Goal: Complete application form

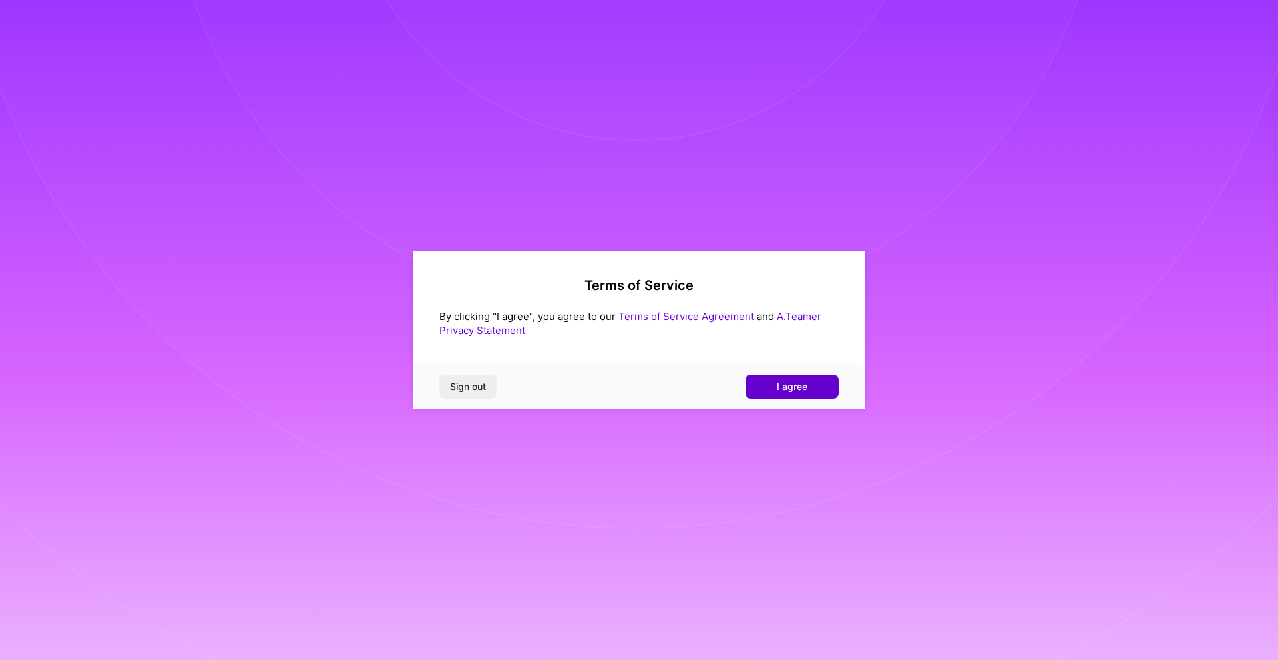
click at [783, 395] on button "I agree" at bounding box center [792, 387] width 93 height 24
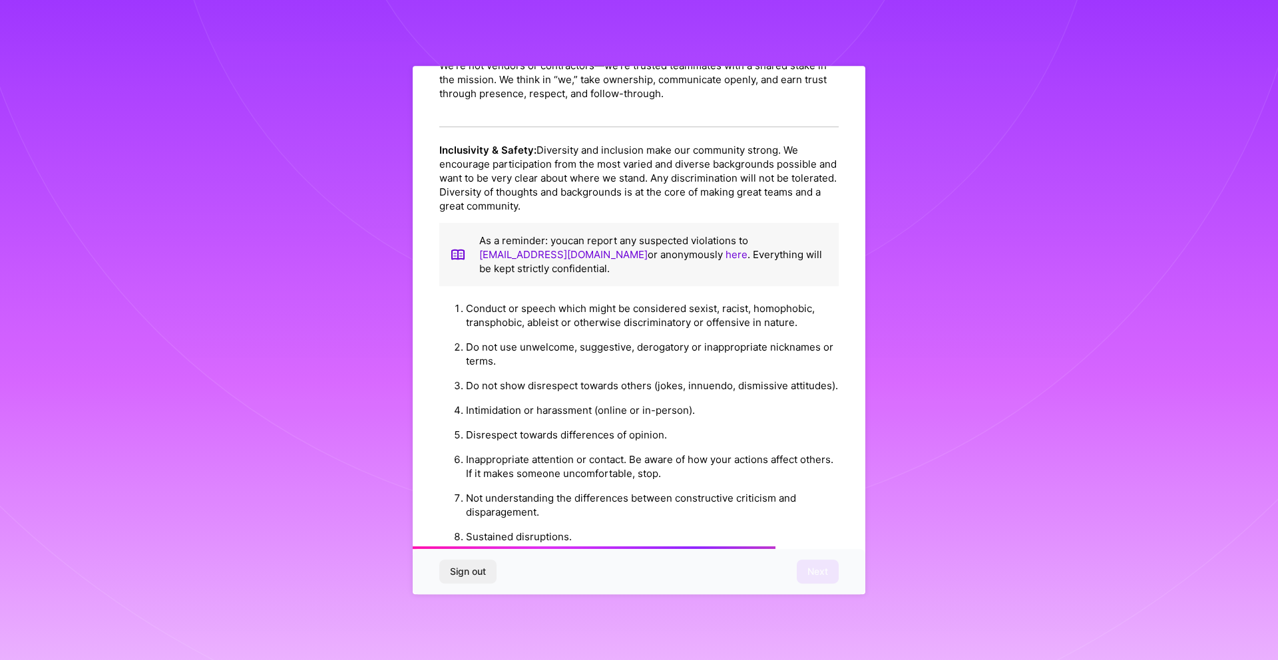
scroll to position [1291, 0]
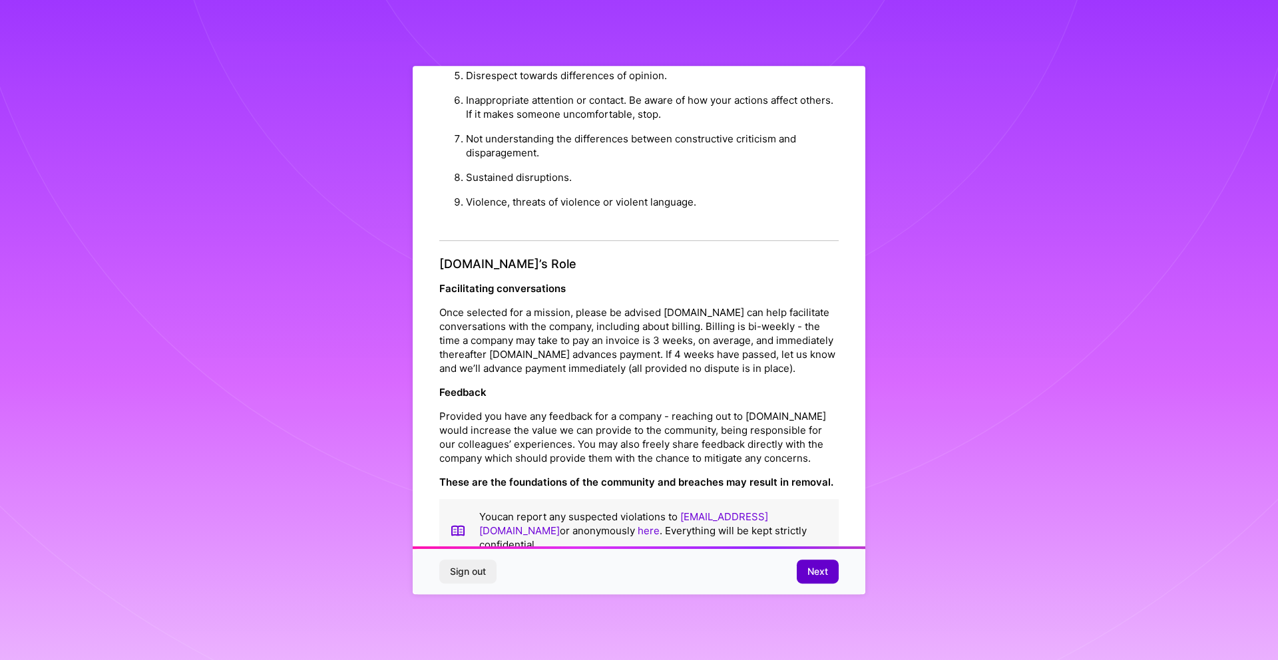
click at [823, 576] on span "Next" at bounding box center [817, 571] width 21 height 13
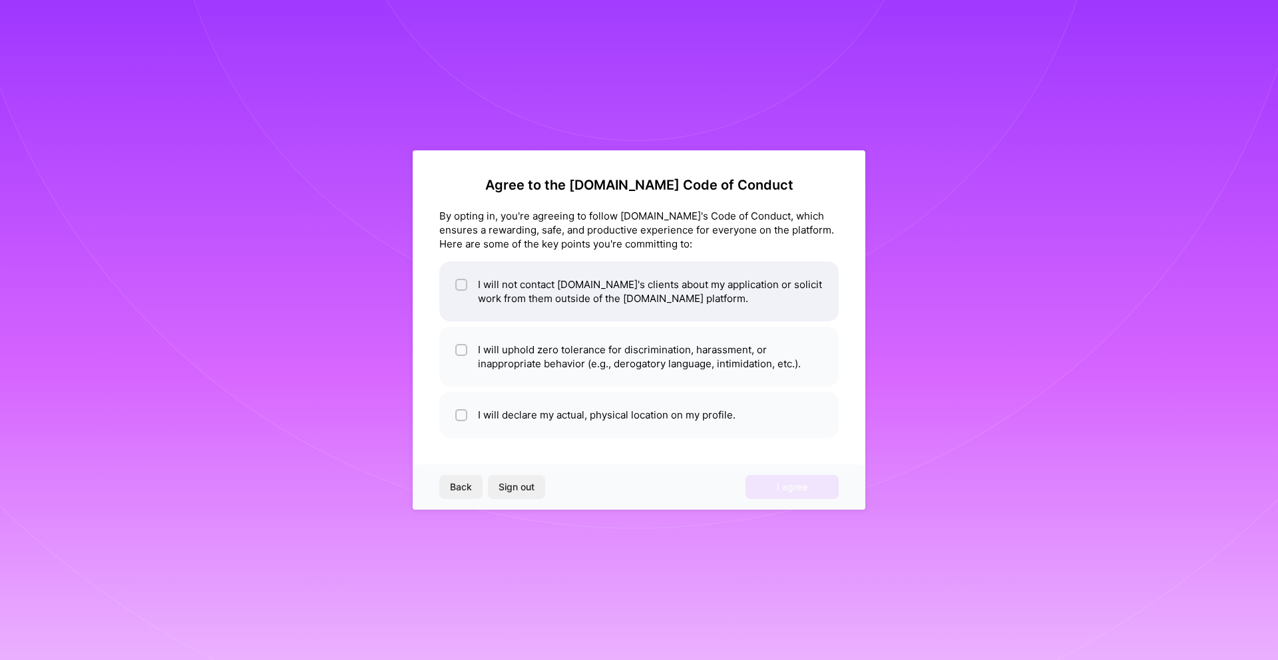
click at [626, 304] on li "I will not contact [DOMAIN_NAME]'s clients about my application or solicit work…" at bounding box center [638, 292] width 399 height 60
checkbox input "true"
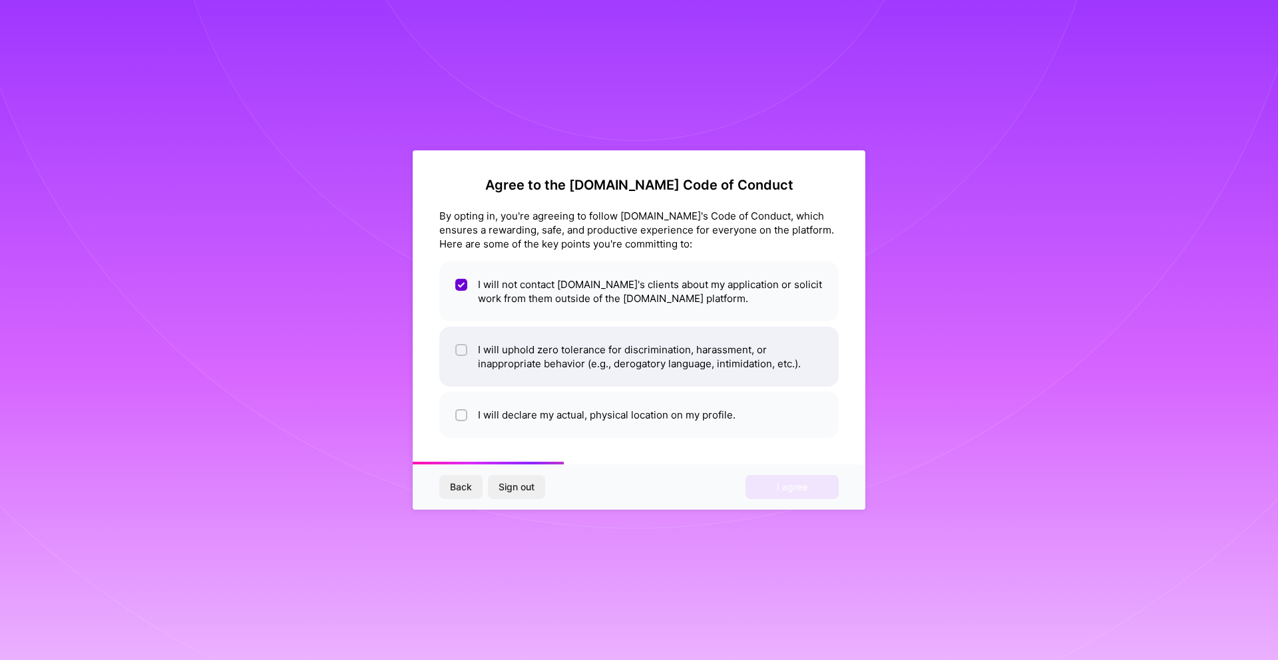
click at [645, 361] on li "I will uphold zero tolerance for discrimination, harassment, or inappropriate b…" at bounding box center [638, 357] width 399 height 60
checkbox input "true"
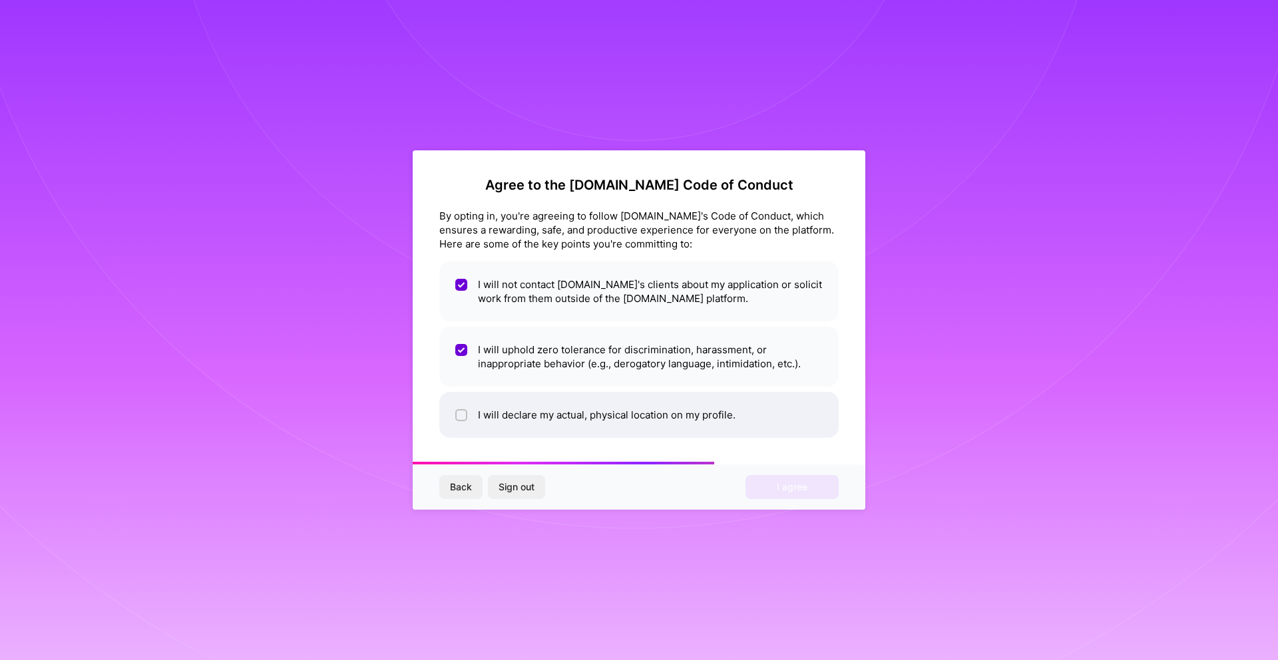
click at [641, 429] on li "I will declare my actual, physical location on my profile." at bounding box center [638, 415] width 399 height 46
checkbox input "true"
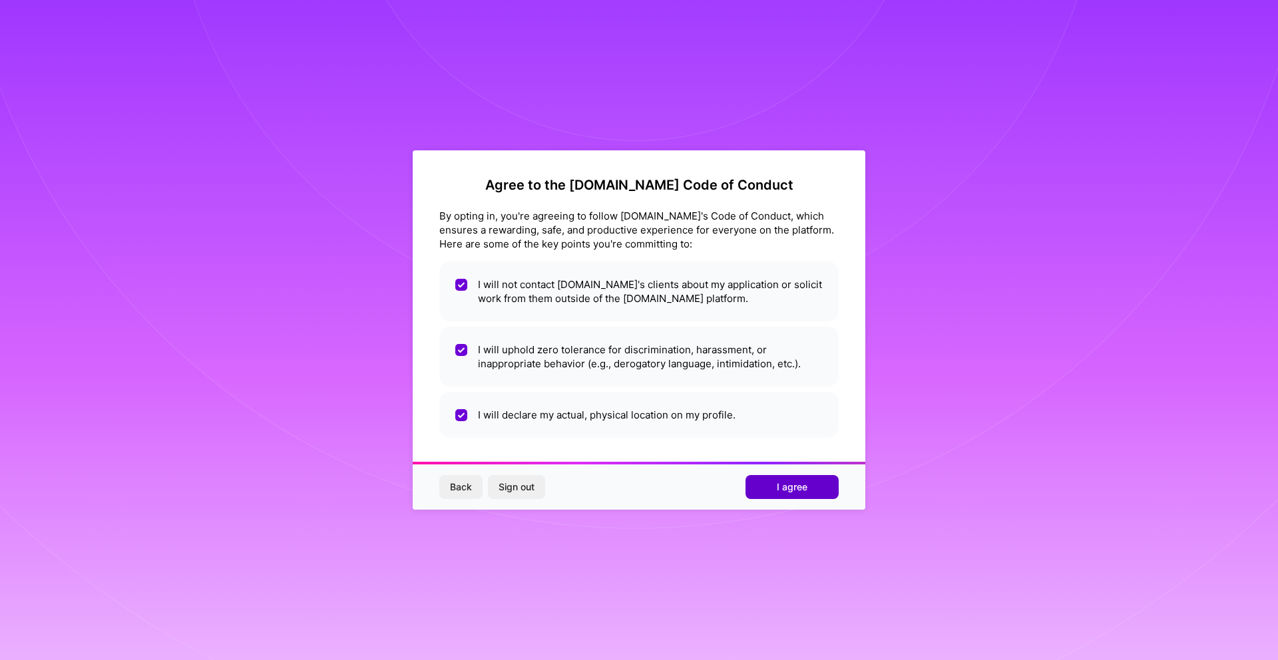
click at [778, 485] on span "I agree" at bounding box center [792, 487] width 31 height 13
